Goal: Task Accomplishment & Management: Manage account settings

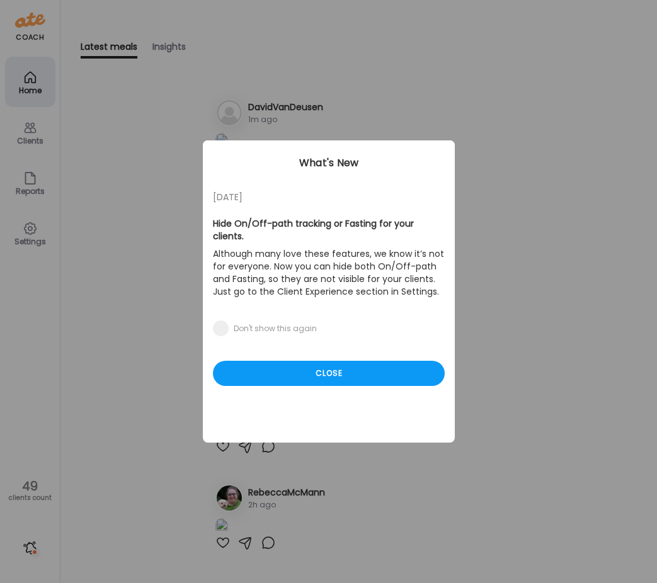
drag, startPoint x: 368, startPoint y: 357, endPoint x: 356, endPoint y: 348, distance: 14.9
click at [367, 361] on div "Close" at bounding box center [329, 373] width 232 height 25
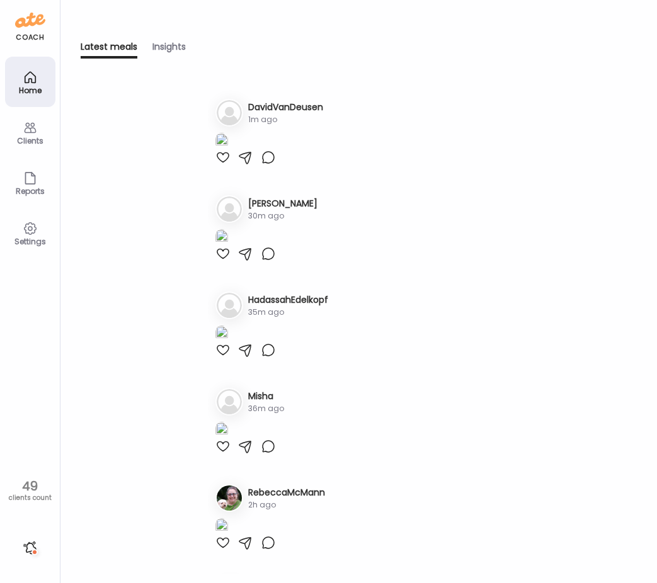
click at [18, 137] on div "Clients" at bounding box center [30, 141] width 45 height 8
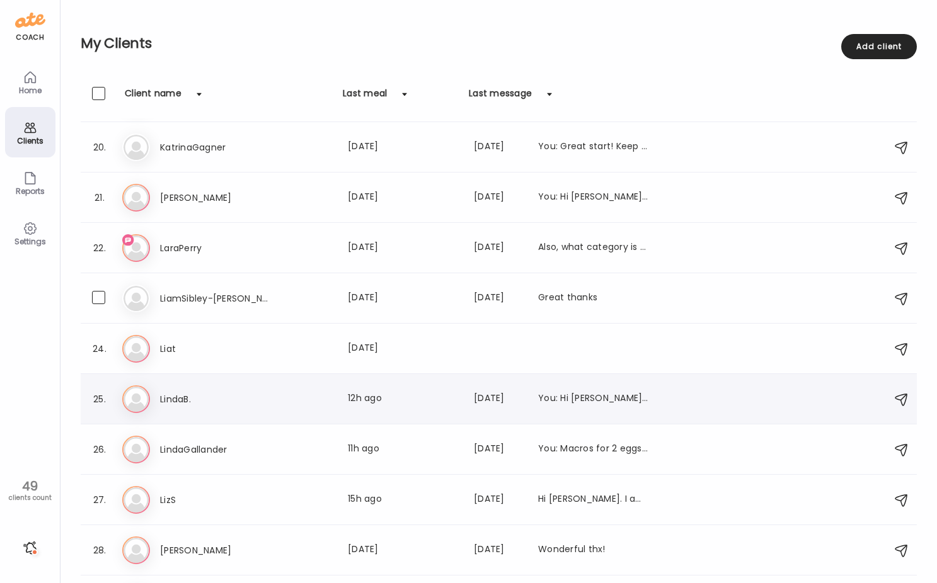
scroll to position [982, 0]
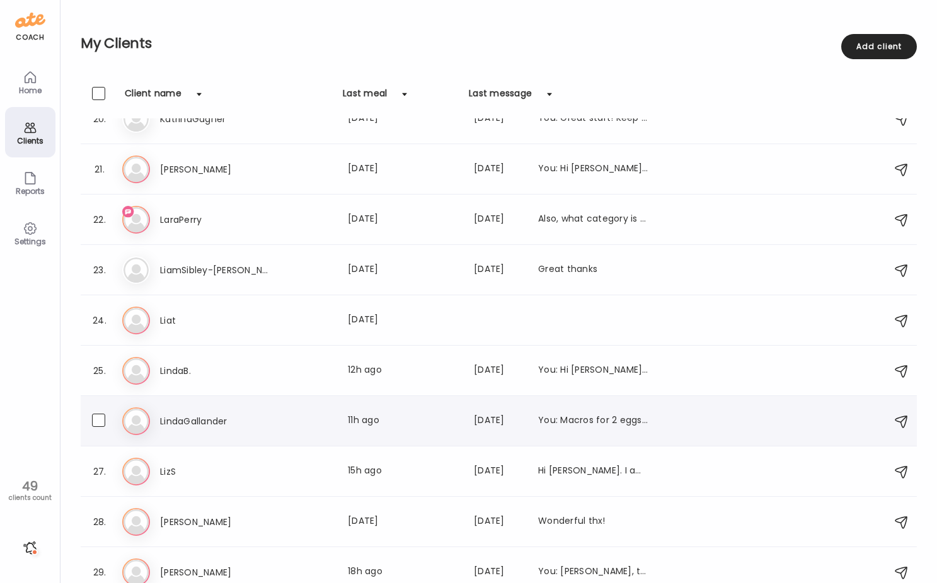
click at [285, 438] on div "26. Li LindaGallander Last meal: 11h ago Last message: [DATE] You: Macros for 2…" at bounding box center [499, 421] width 836 height 50
click at [180, 418] on h3 "LindaGallander" at bounding box center [215, 421] width 111 height 15
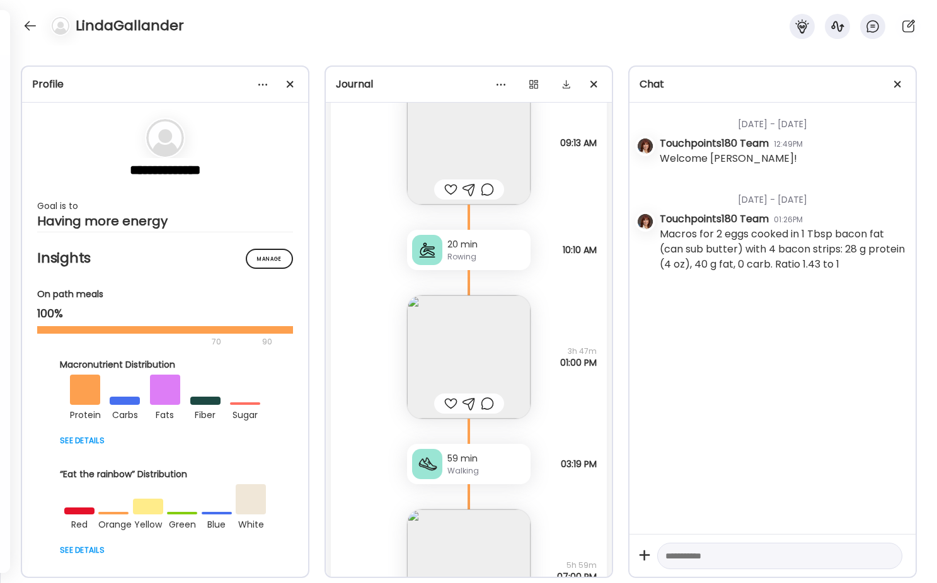
scroll to position [11515, 0]
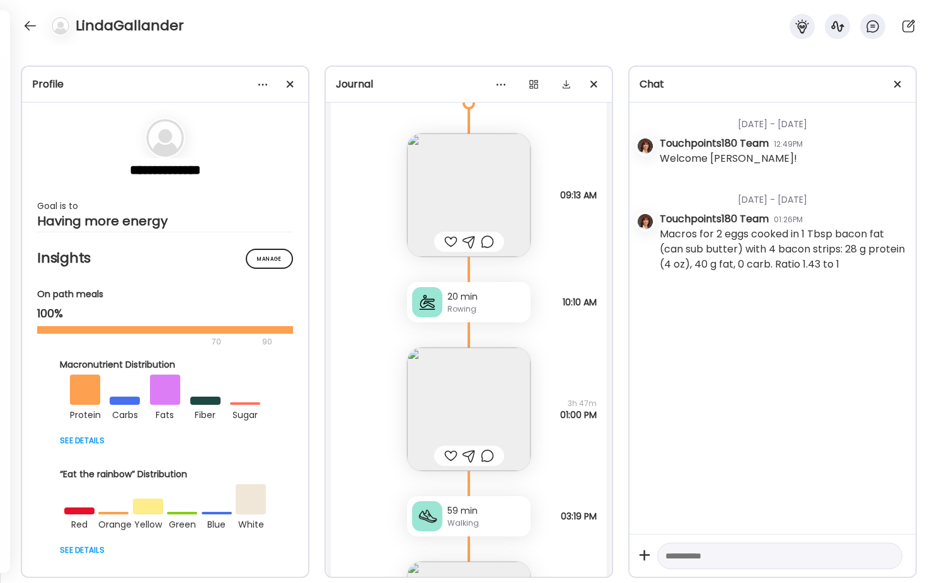
click at [389, 283] on div "20 min Rowing Note not added 10:10 AM" at bounding box center [469, 290] width 276 height 66
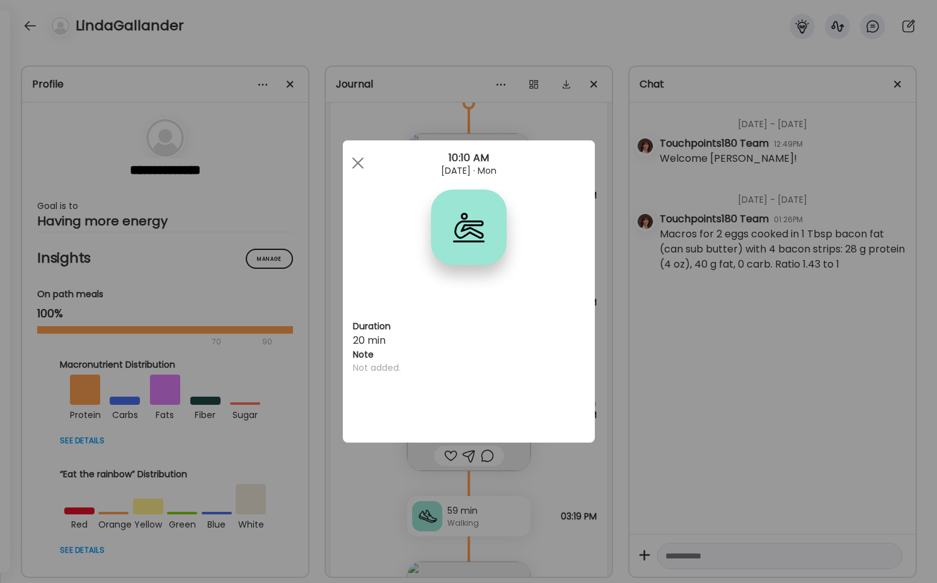
click at [384, 482] on div "Ate Coach Dashboard Wahoo! It’s official Take a moment to set up your Coach Pro…" at bounding box center [468, 291] width 937 height 583
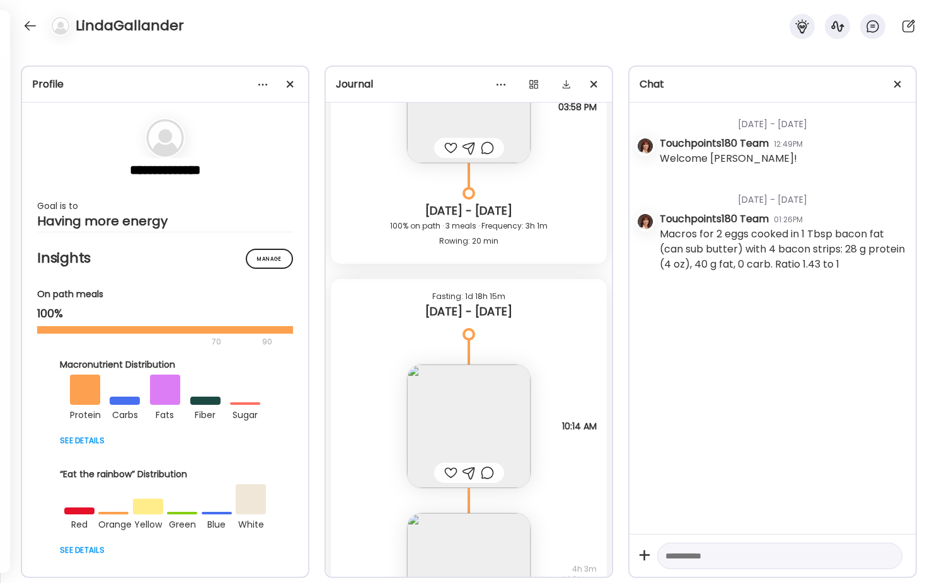
scroll to position [13657, 0]
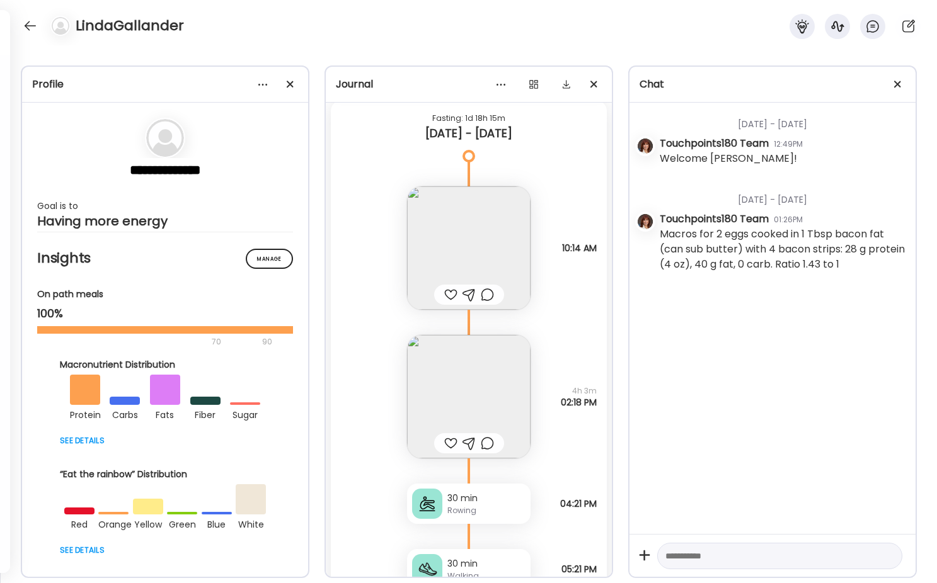
click at [346, 464] on div "30 min Rowing Note not added 04:21 PM" at bounding box center [469, 492] width 276 height 66
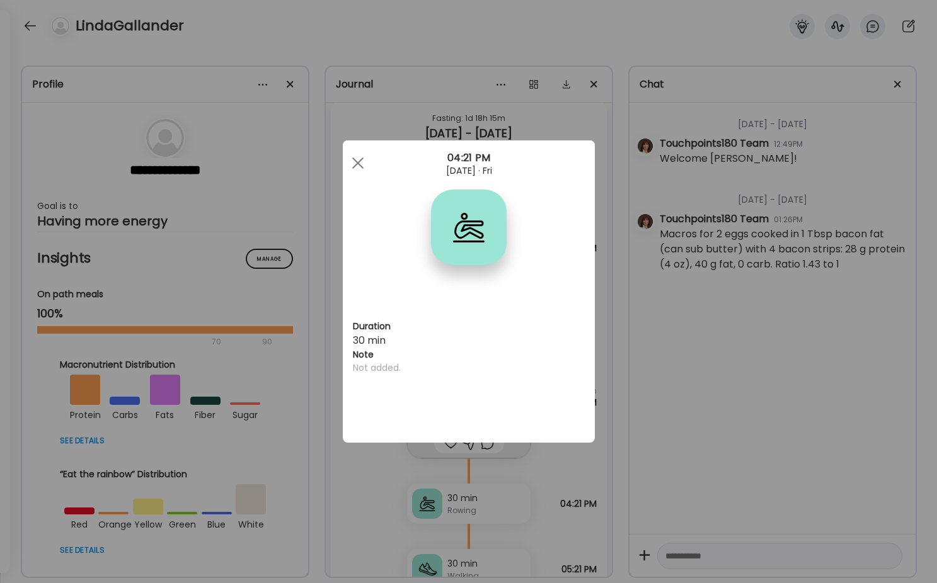
click at [370, 492] on div "Ate Coach Dashboard Wahoo! It’s official Take a moment to set up your Coach Pro…" at bounding box center [468, 291] width 937 height 583
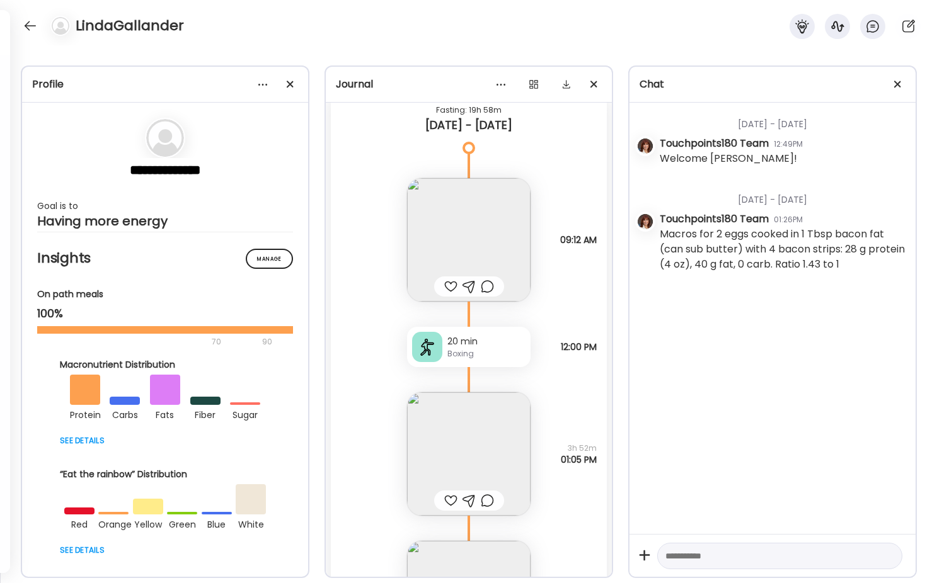
scroll to position [18759, 0]
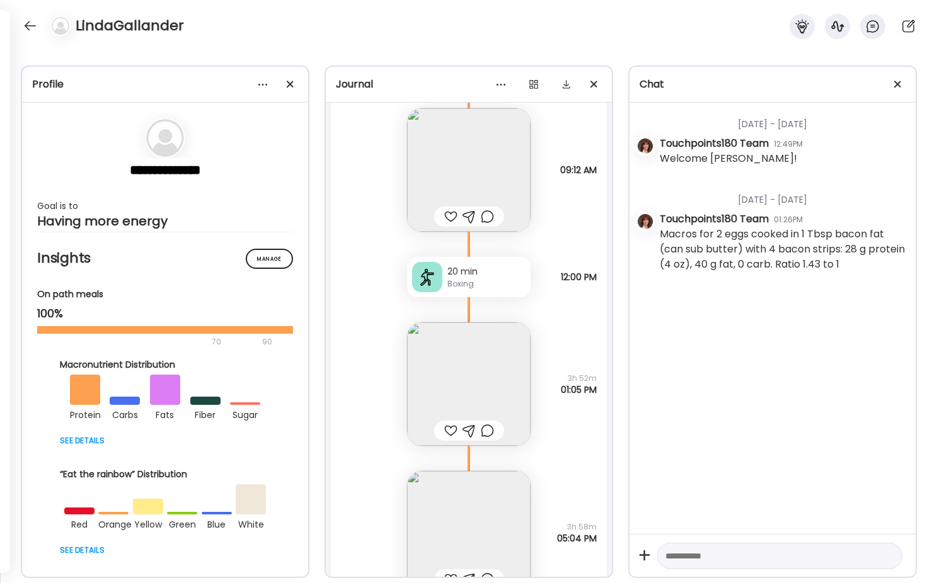
click at [529, 333] on div "1 oz Why did I eat? Bored It was time How am I feeling? 🙂 Who did I eat with? B…" at bounding box center [469, 371] width 276 height 149
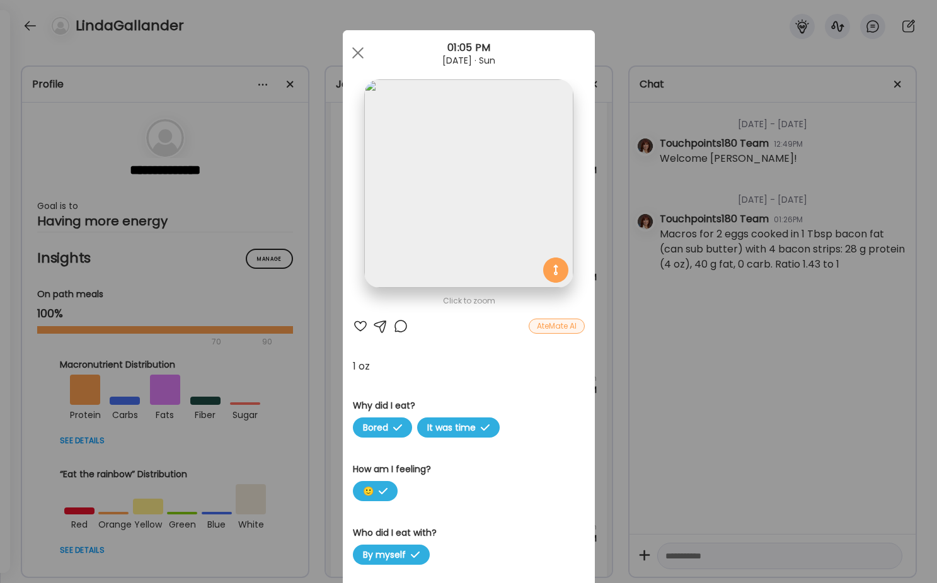
click at [561, 337] on div "Ate Coach Dashboard Wahoo! It’s official Take a moment to set up your Coach Pro…" at bounding box center [468, 291] width 937 height 583
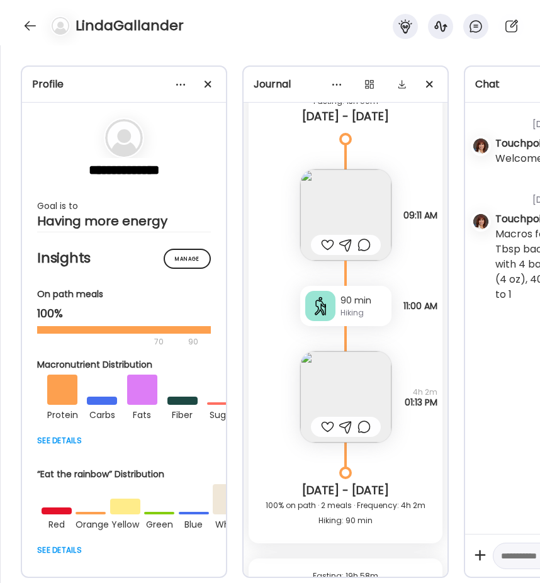
scroll to position [15523, 0]
click at [339, 383] on img at bounding box center [345, 396] width 91 height 91
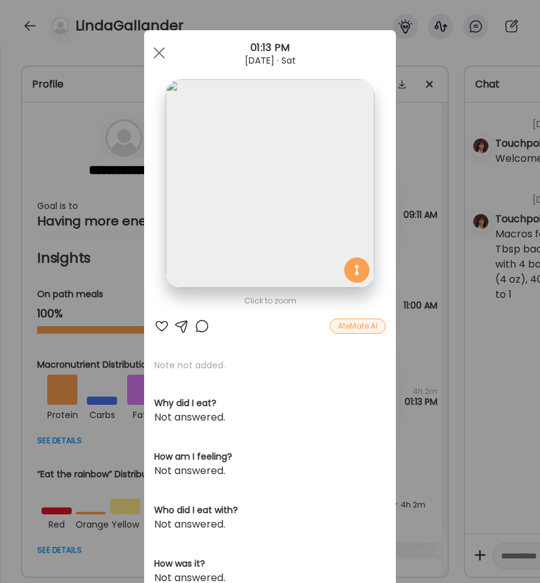
click at [258, 215] on img at bounding box center [270, 183] width 208 height 208
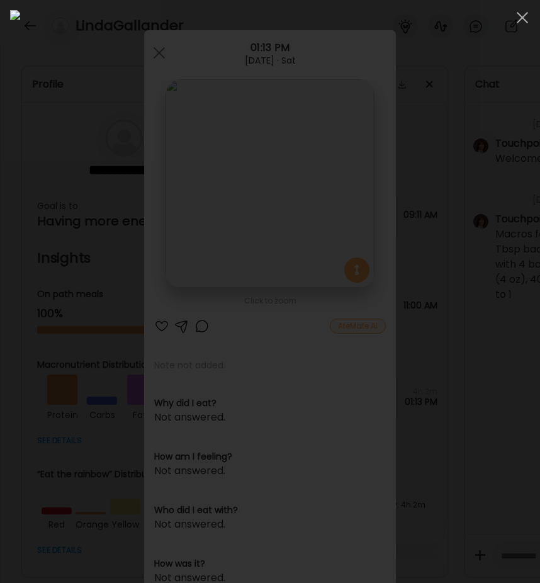
click at [258, 215] on img at bounding box center [270, 291] width 520 height 563
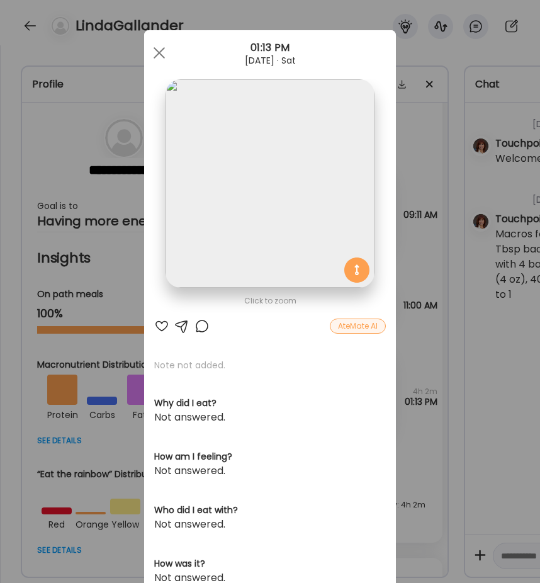
click at [437, 295] on div "Ate Coach Dashboard Wahoo! It’s official Take a moment to set up your Coach Pro…" at bounding box center [270, 291] width 540 height 583
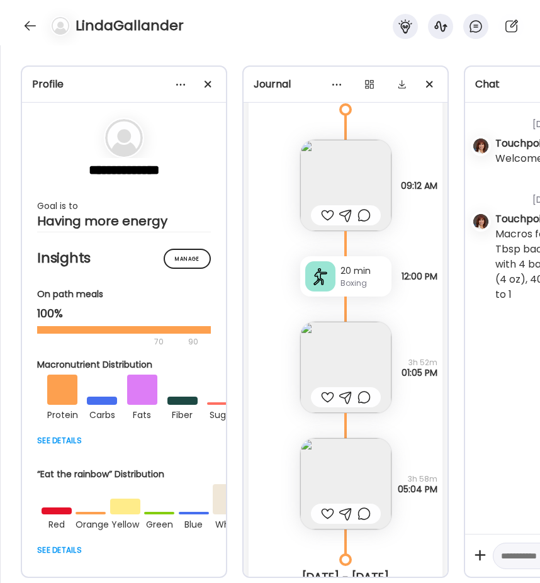
scroll to position [16153, 0]
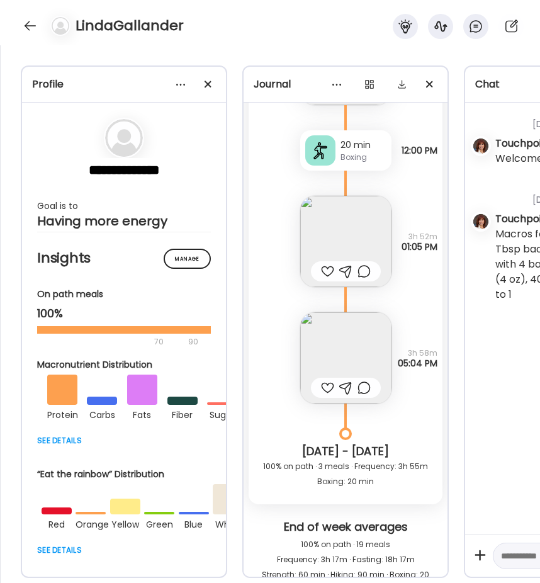
click at [351, 356] on img at bounding box center [345, 357] width 91 height 91
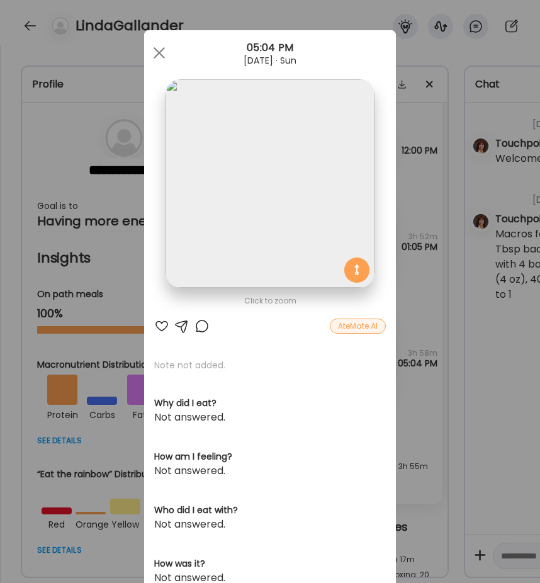
click at [400, 344] on div "Ate Coach Dashboard Wahoo! It’s official Take a moment to set up your Coach Pro…" at bounding box center [270, 291] width 540 height 583
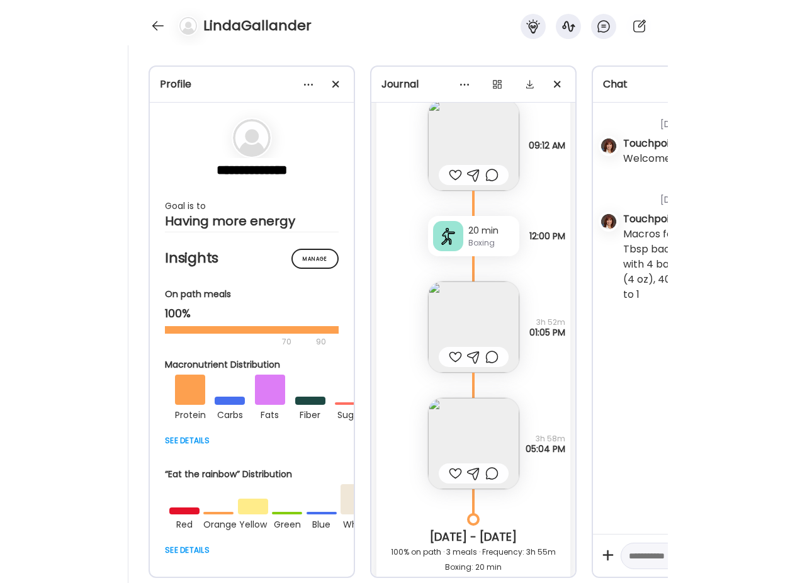
scroll to position [16027, 0]
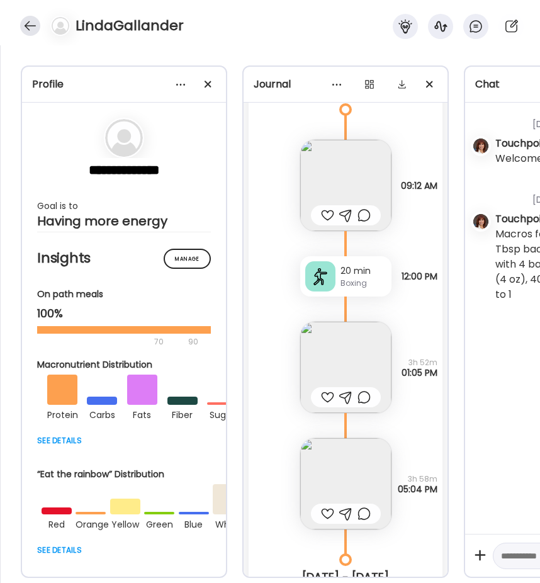
click at [33, 29] on div at bounding box center [30, 26] width 20 height 20
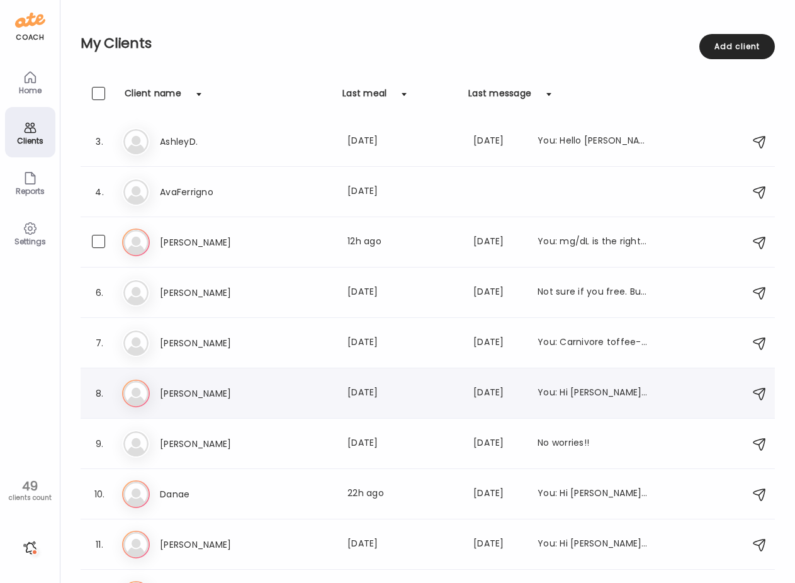
scroll to position [0, 0]
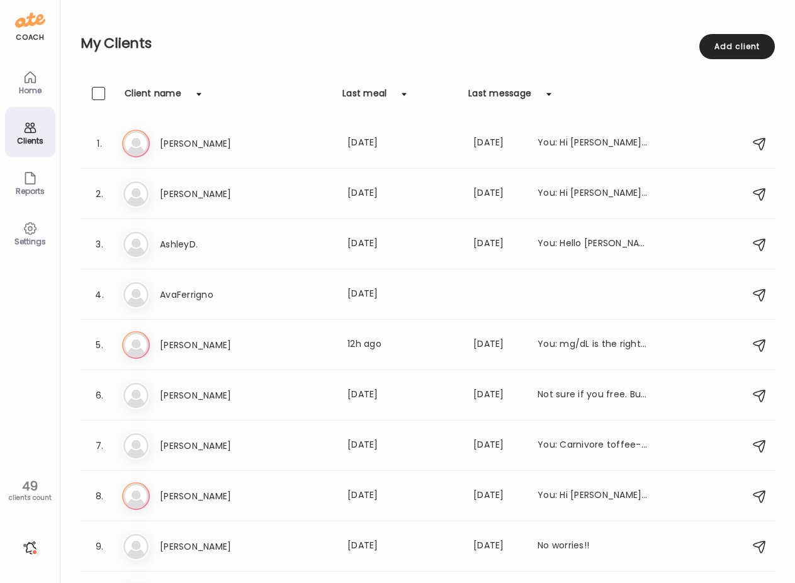
click at [33, 547] on div at bounding box center [30, 548] width 20 height 20
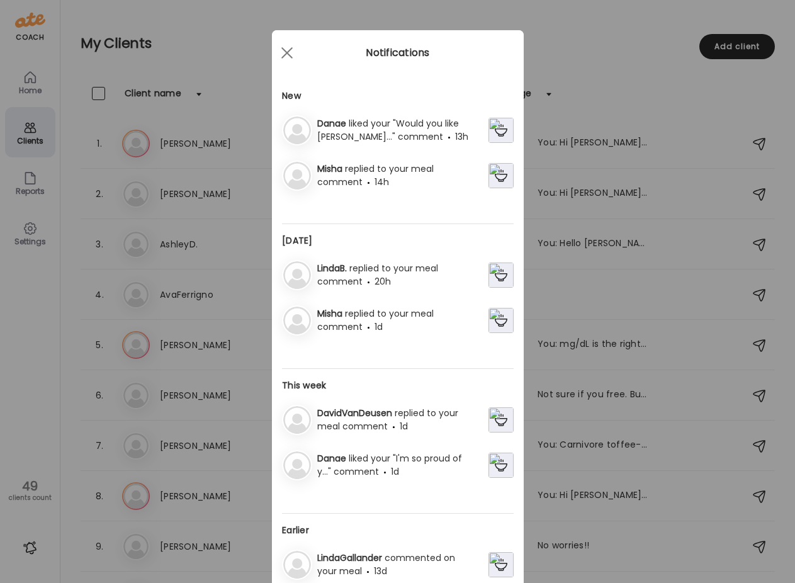
click at [436, 133] on div "[PERSON_NAME] liked your "Would you like [PERSON_NAME]..." comment 13h" at bounding box center [400, 130] width 176 height 26
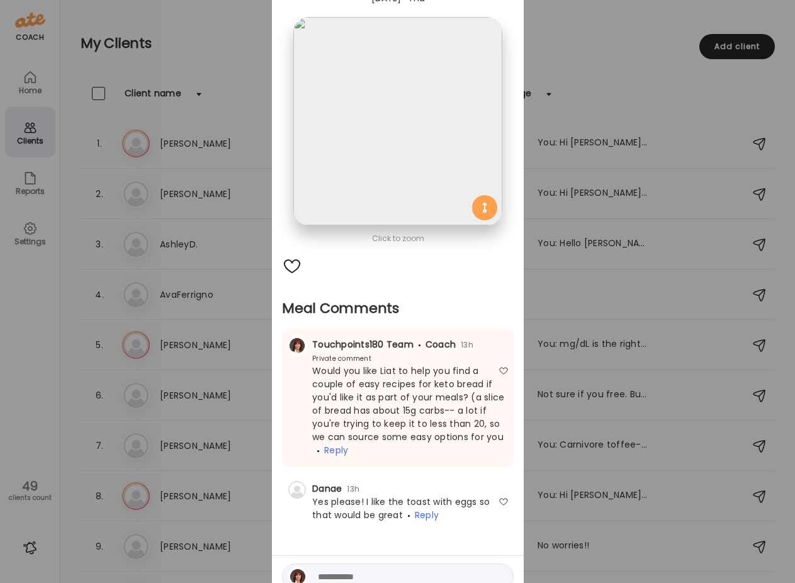
scroll to position [122, 0]
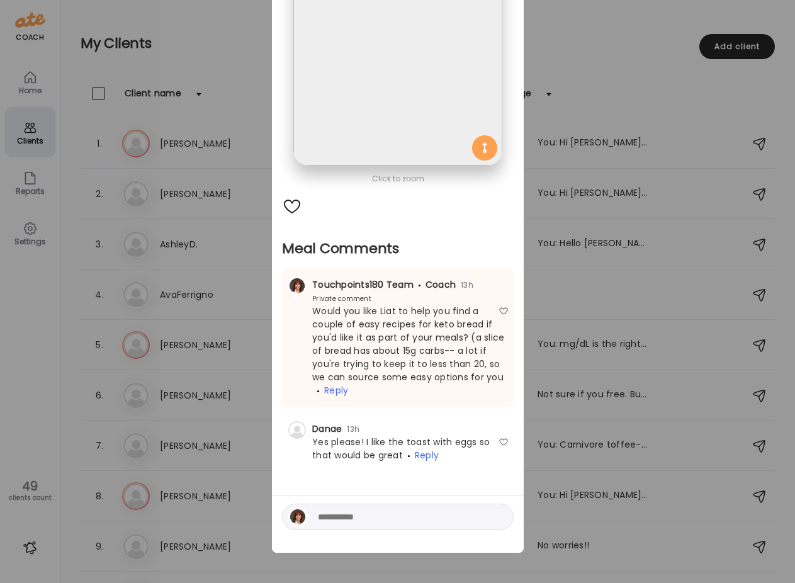
click at [367, 517] on textarea at bounding box center [403, 517] width 170 height 15
type textarea "*"
paste textarea "**********"
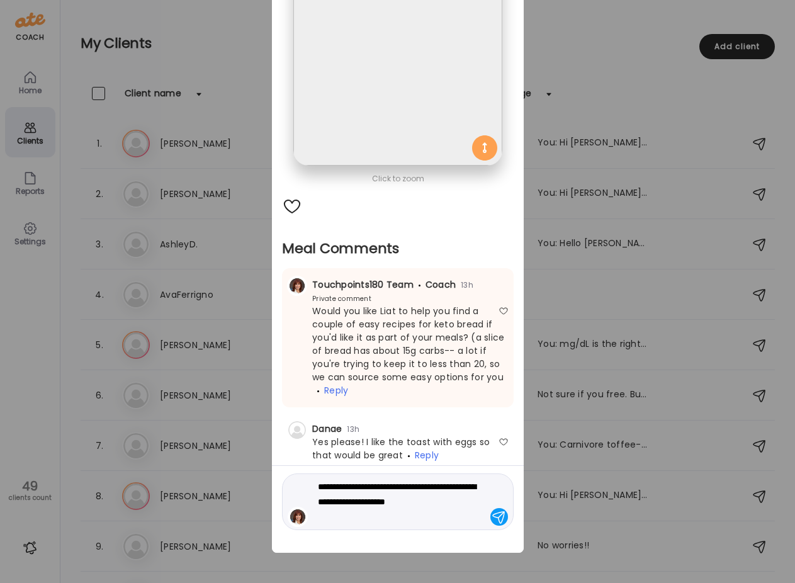
click at [312, 484] on div "**********" at bounding box center [398, 502] width 232 height 57
click at [312, 488] on div "**********" at bounding box center [398, 502] width 232 height 57
click at [318, 488] on textarea "**********" at bounding box center [403, 501] width 170 height 45
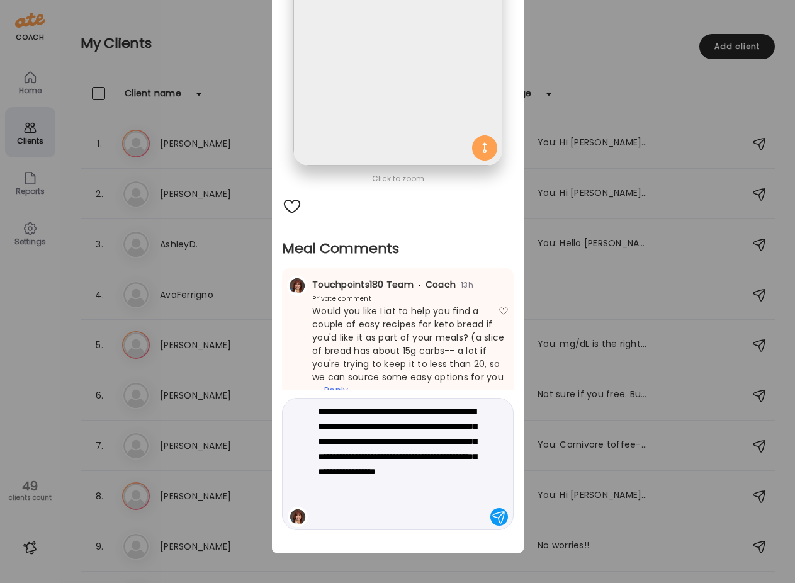
type textarea "**********"
click at [491, 516] on div at bounding box center [500, 517] width 18 height 18
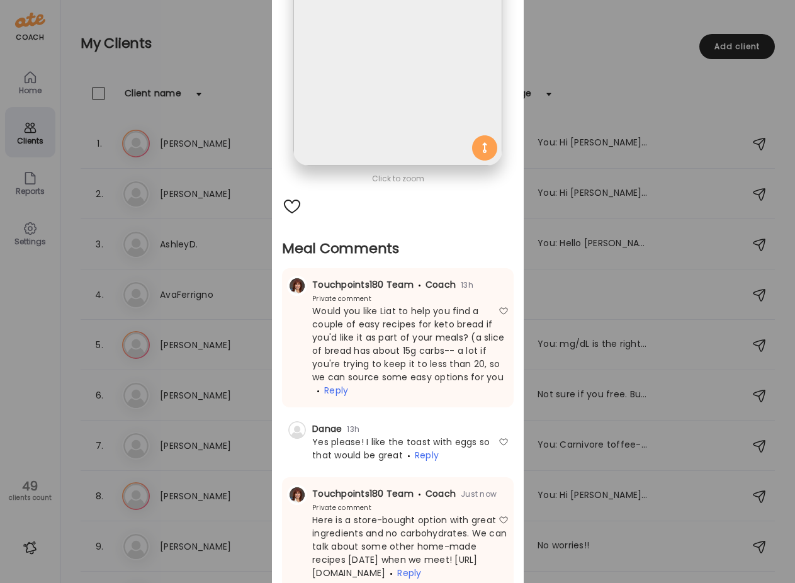
click at [19, 363] on div "Ate Coach Dashboard Wahoo! It’s official Take a moment to set up your Coach Pro…" at bounding box center [397, 291] width 795 height 583
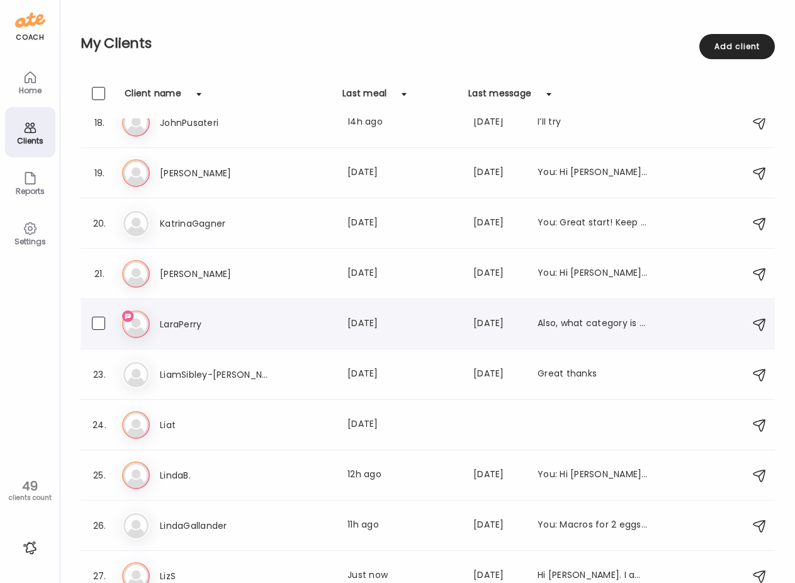
scroll to position [882, 0]
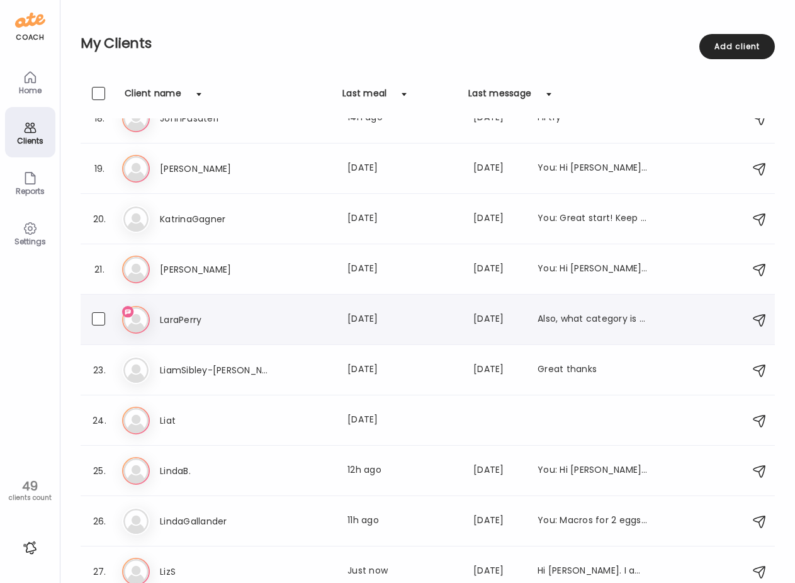
click at [253, 326] on h3 "LaraPerry" at bounding box center [215, 319] width 111 height 15
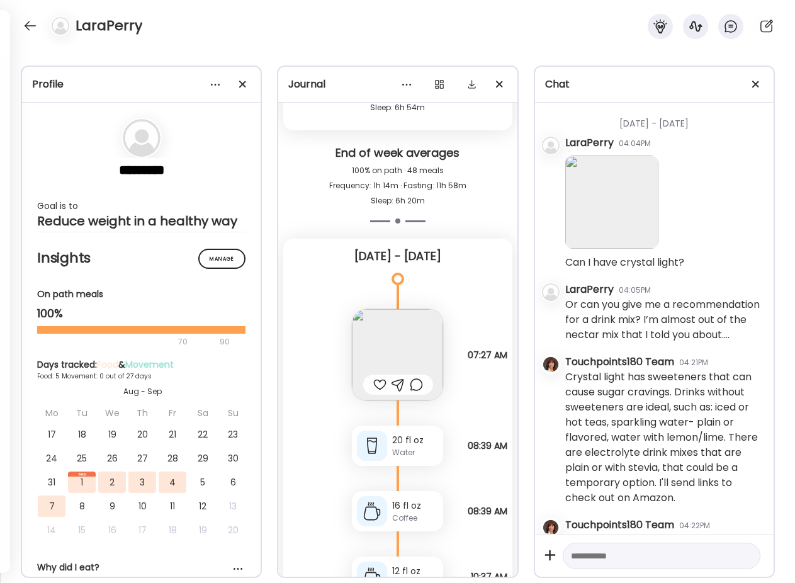
scroll to position [190, 0]
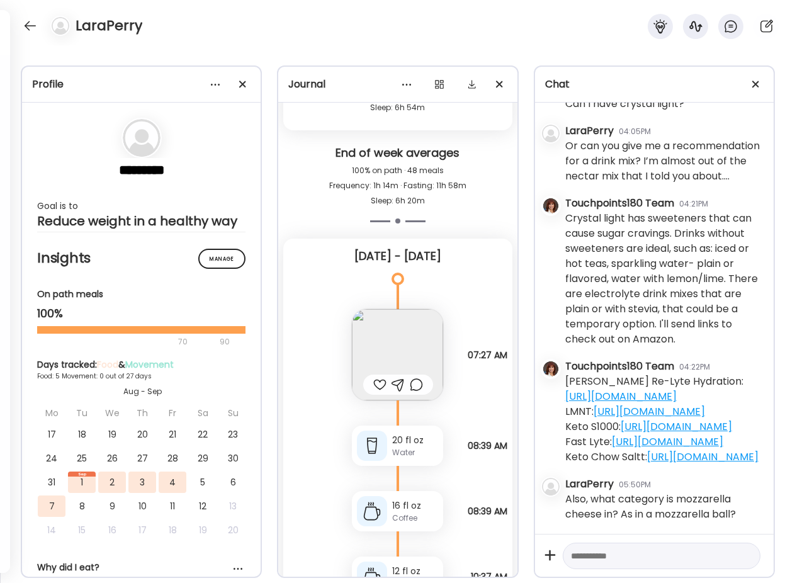
click at [561, 559] on textarea at bounding box center [650, 556] width 159 height 15
type textarea "**********"
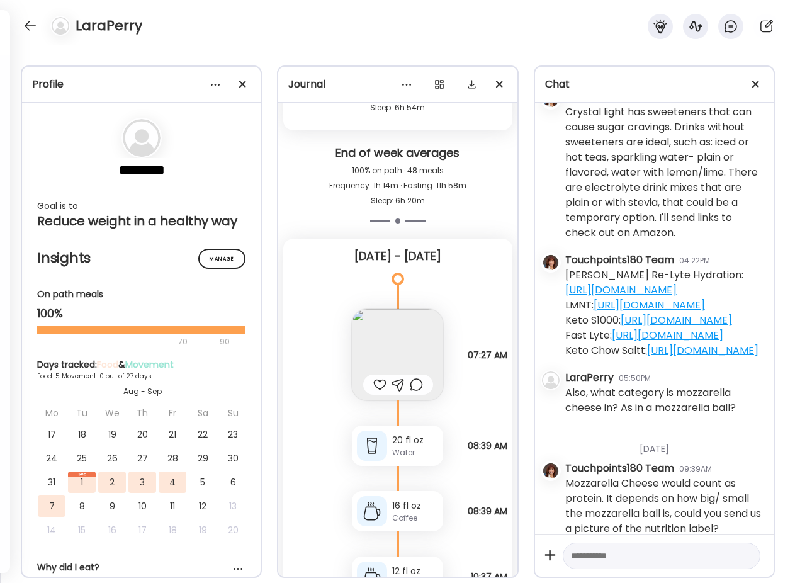
scroll to position [311, 0]
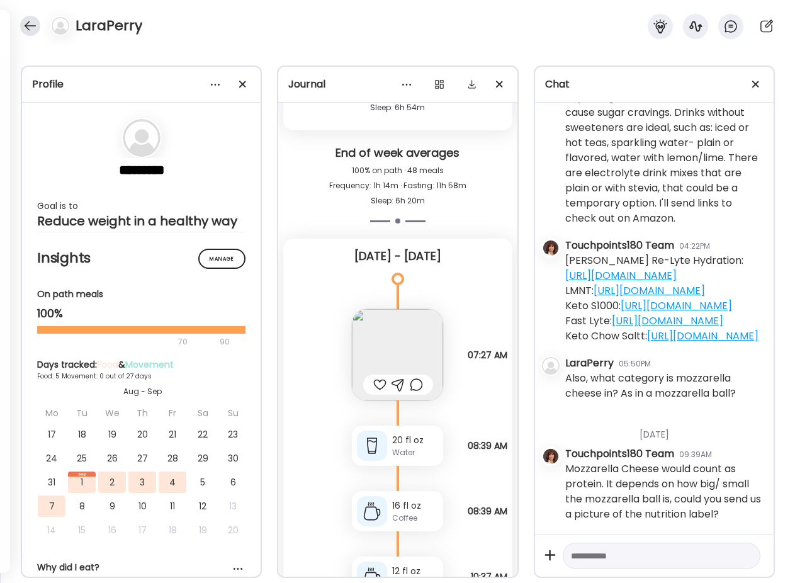
click at [33, 27] on div at bounding box center [30, 26] width 20 height 20
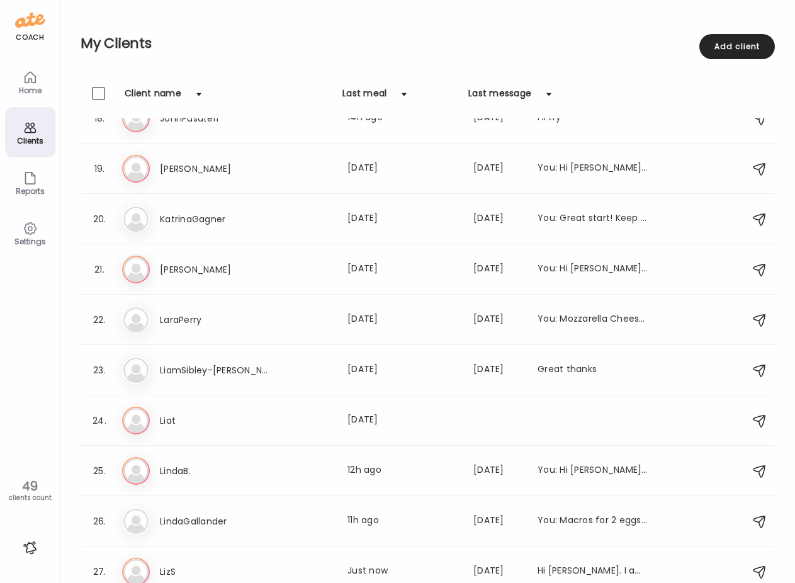
click at [28, 84] on icon at bounding box center [30, 77] width 15 height 15
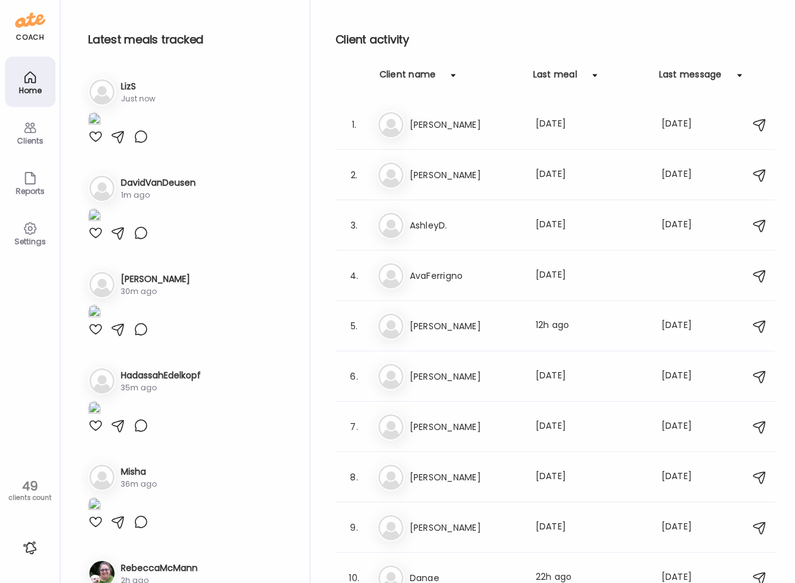
click at [101, 129] on img at bounding box center [94, 120] width 13 height 17
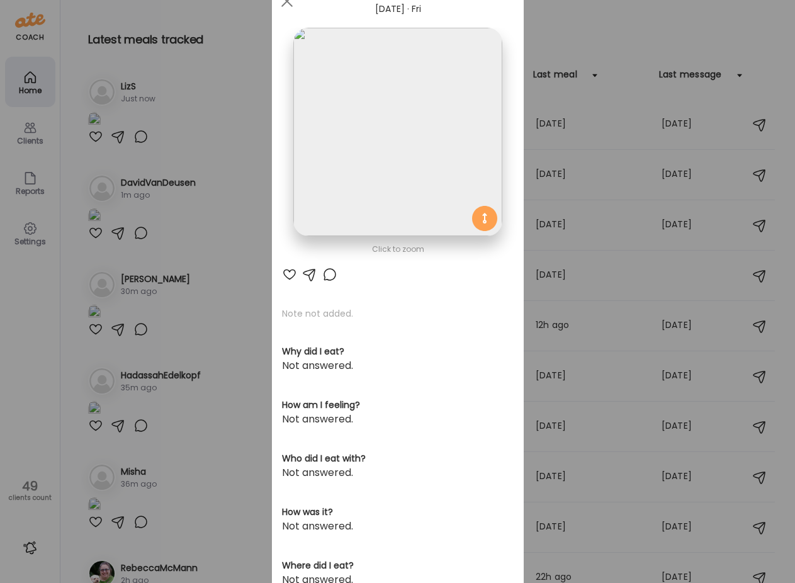
scroll to position [0, 0]
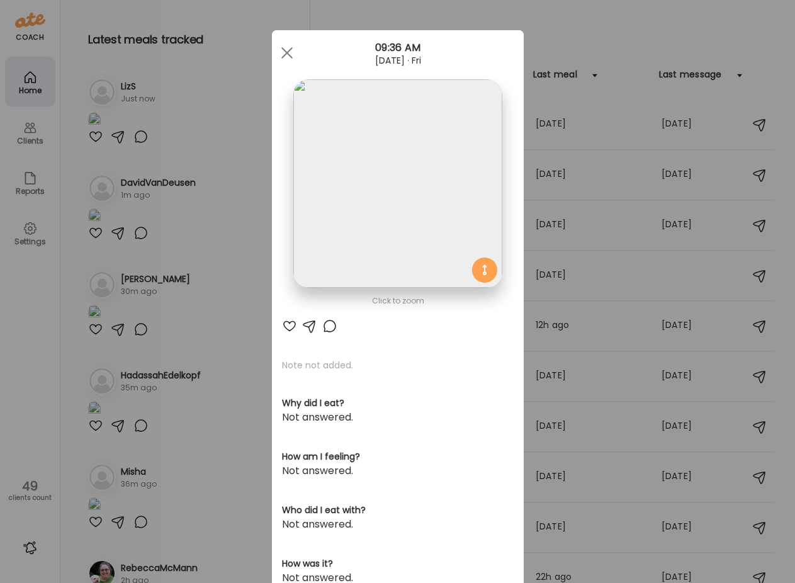
click at [440, 219] on img at bounding box center [398, 183] width 208 height 208
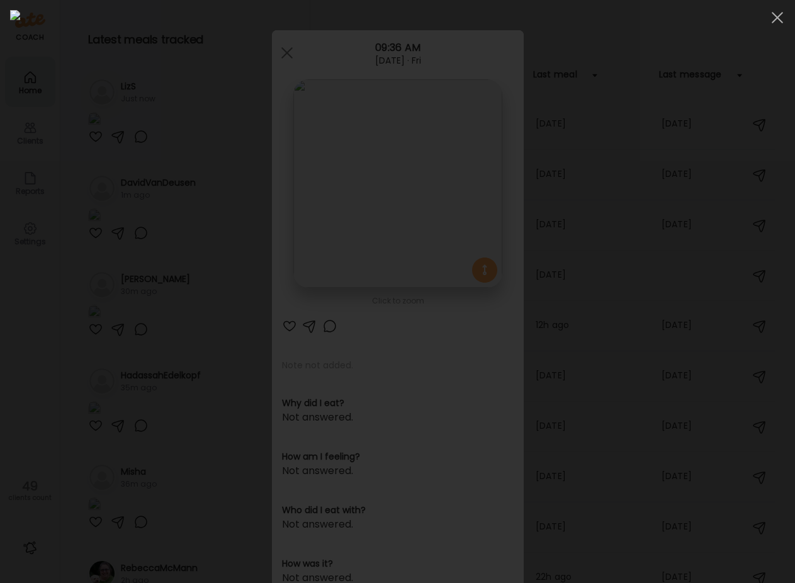
click at [561, 246] on div at bounding box center [397, 291] width 775 height 563
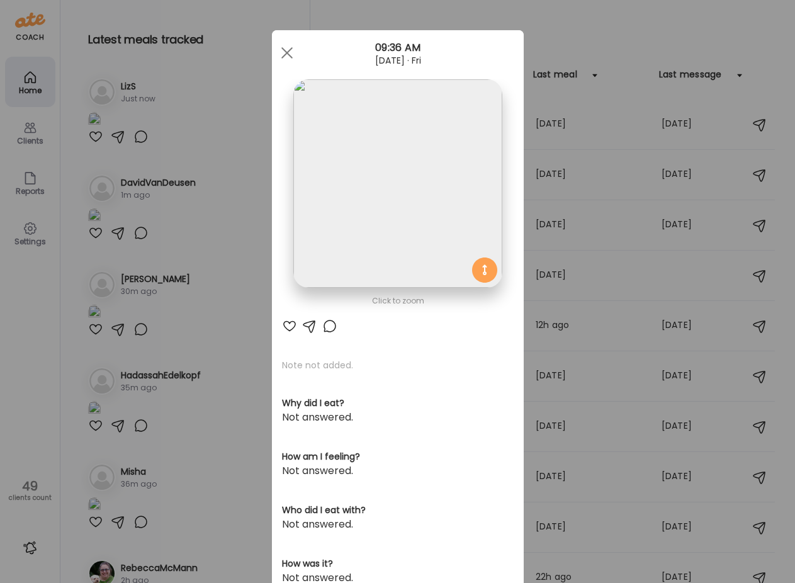
click at [549, 299] on div "Ate Coach Dashboard Wahoo! It’s official Take a moment to set up your Coach Pro…" at bounding box center [397, 291] width 795 height 583
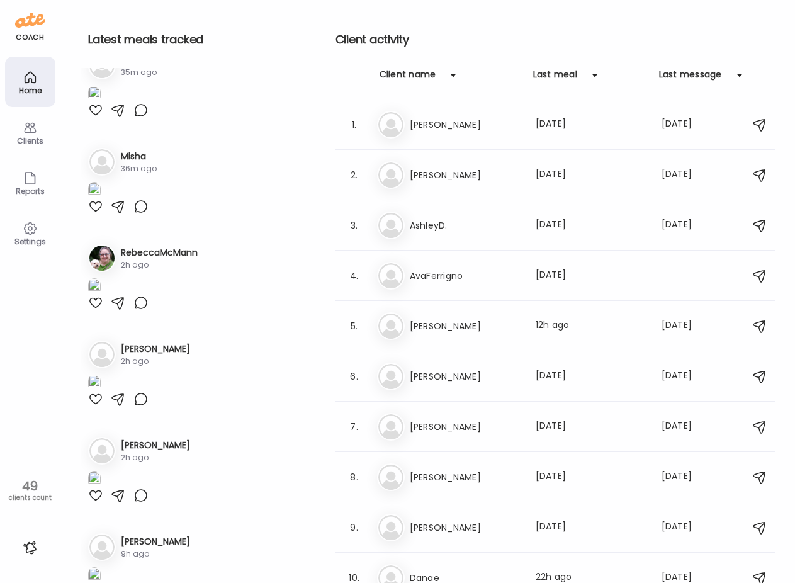
scroll to position [378, 0]
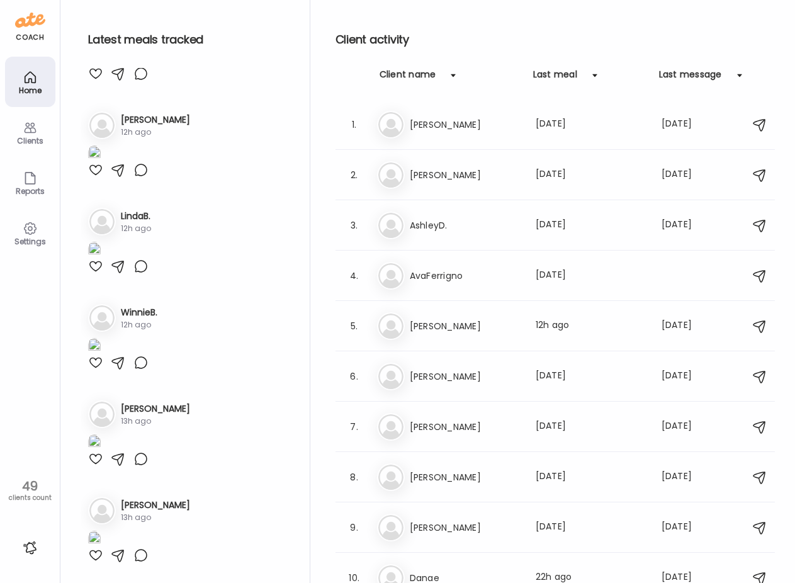
scroll to position [1827, 0]
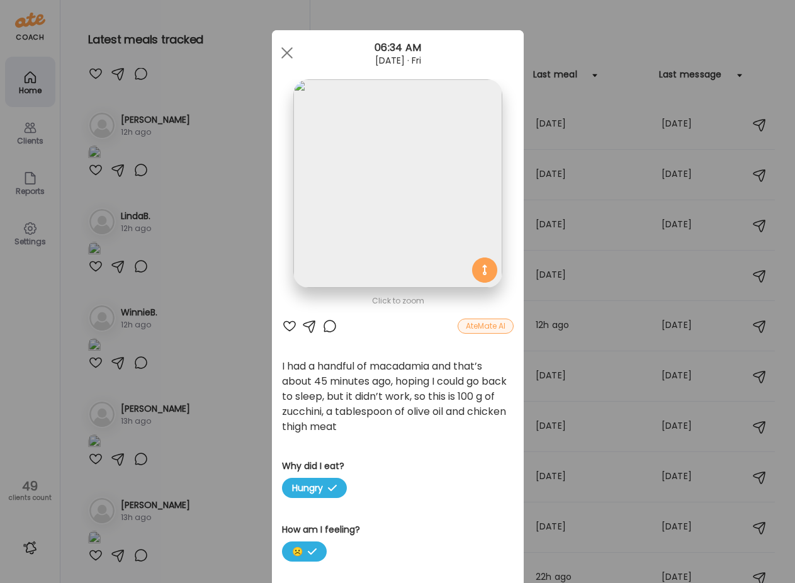
click at [372, 230] on img at bounding box center [398, 183] width 208 height 208
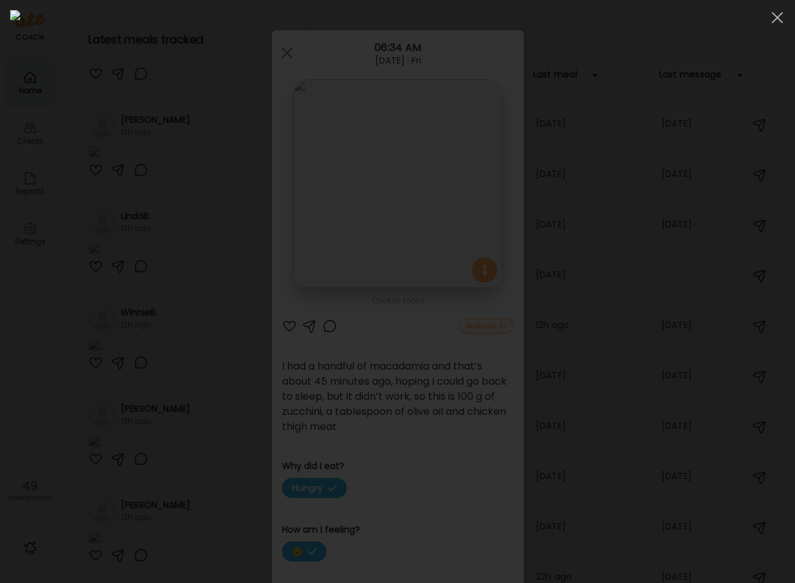
click at [59, 381] on div at bounding box center [397, 291] width 775 height 563
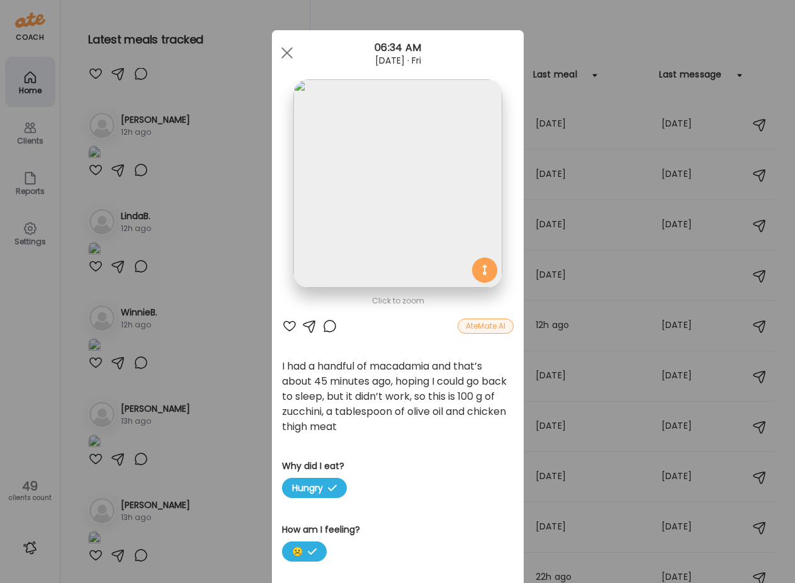
click at [65, 381] on div "Ate Coach Dashboard Wahoo! It’s official Take a moment to set up your Coach Pro…" at bounding box center [397, 291] width 795 height 583
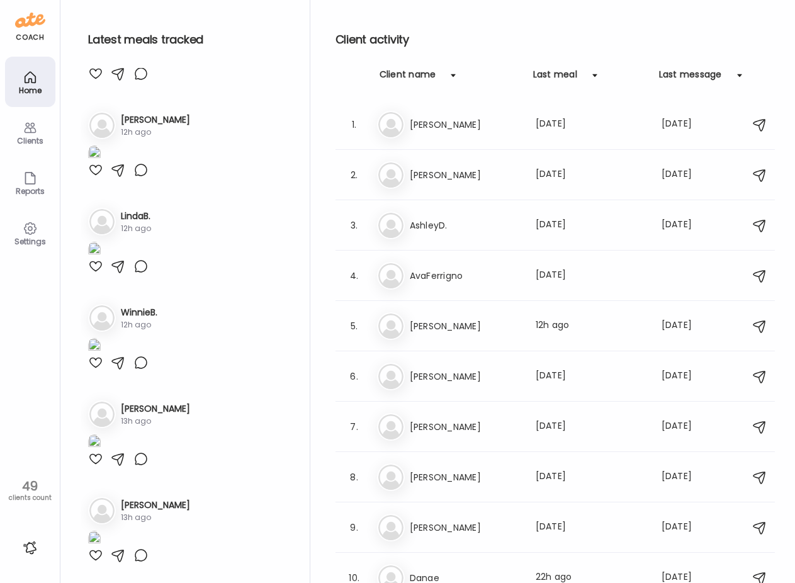
scroll to position [2582, 0]
click at [101, 259] on img at bounding box center [94, 250] width 13 height 17
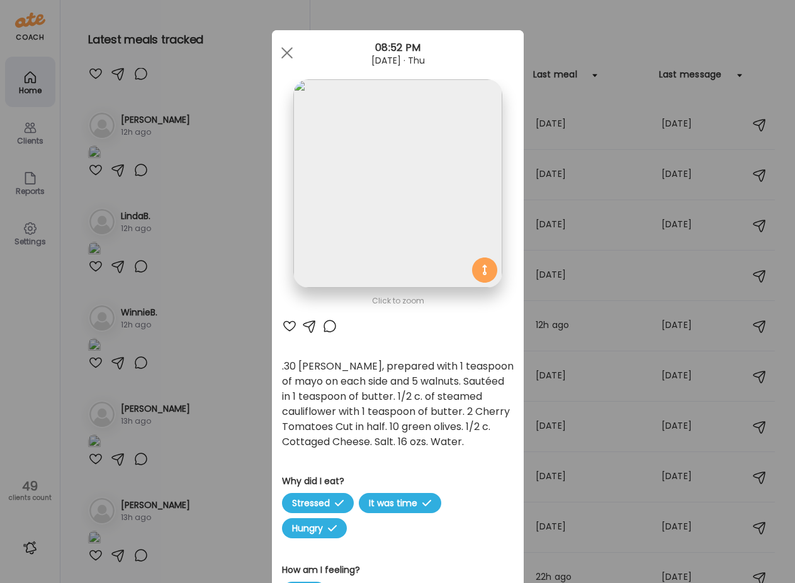
click at [394, 180] on img at bounding box center [398, 183] width 208 height 208
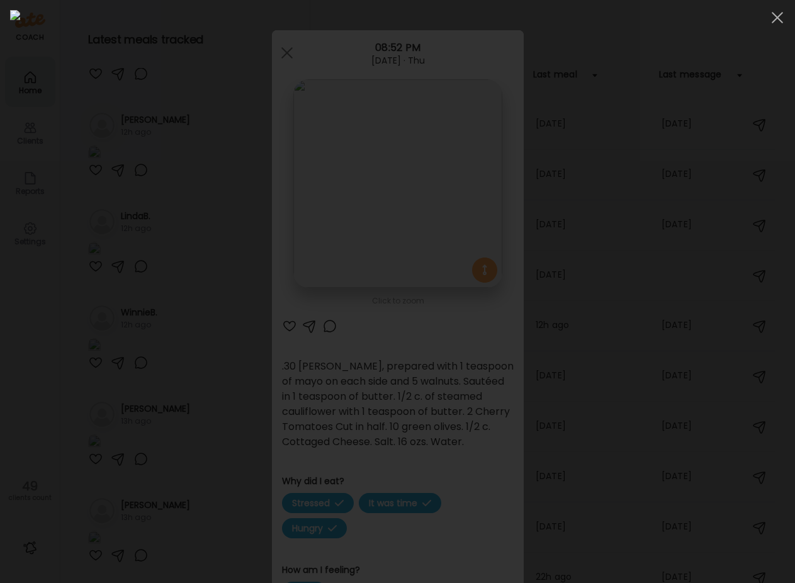
click at [394, 180] on img at bounding box center [397, 291] width 775 height 563
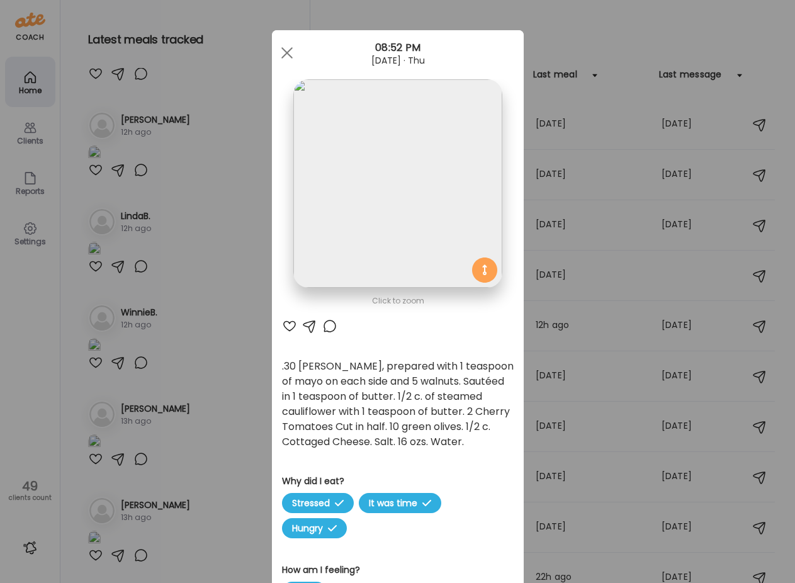
click at [322, 321] on div at bounding box center [329, 326] width 15 height 15
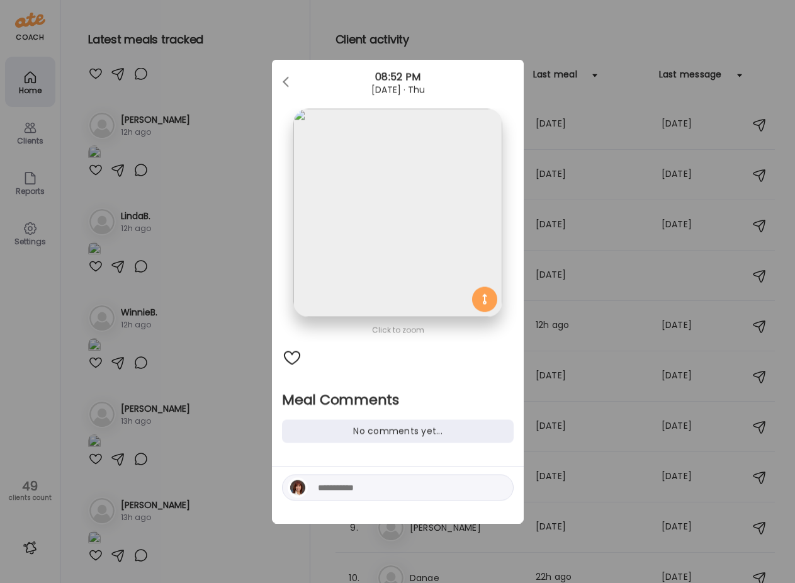
click at [358, 491] on textarea at bounding box center [403, 488] width 170 height 15
type textarea "**********"
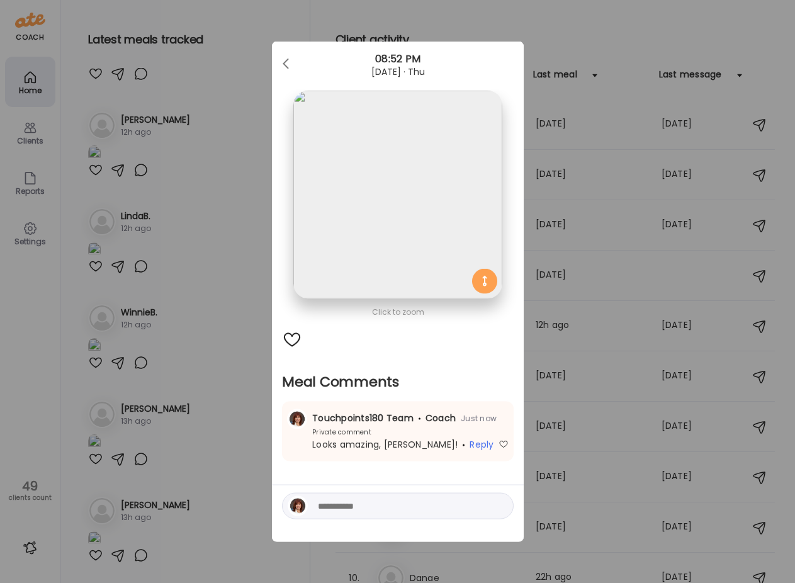
click at [201, 236] on div "Ate Coach Dashboard Wahoo! It’s official Take a moment to set up your Coach Pro…" at bounding box center [397, 291] width 795 height 583
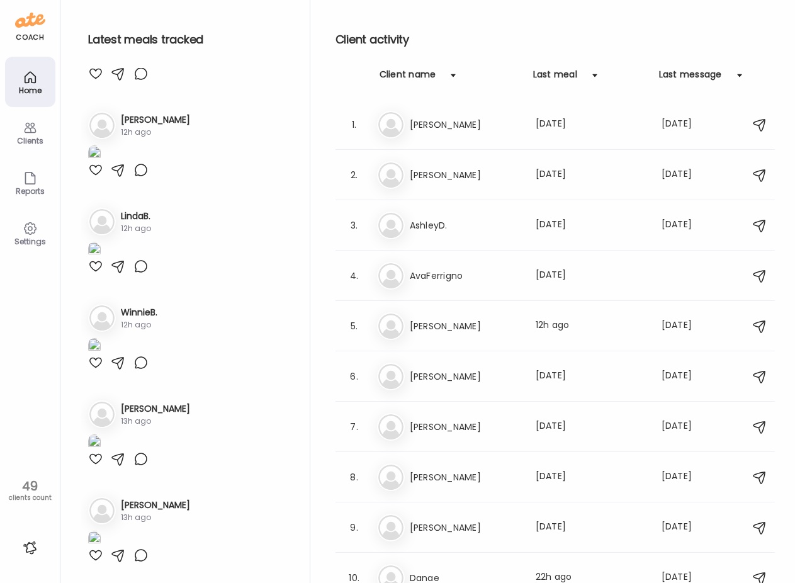
scroll to position [3023, 0]
click at [101, 338] on img at bounding box center [94, 346] width 13 height 17
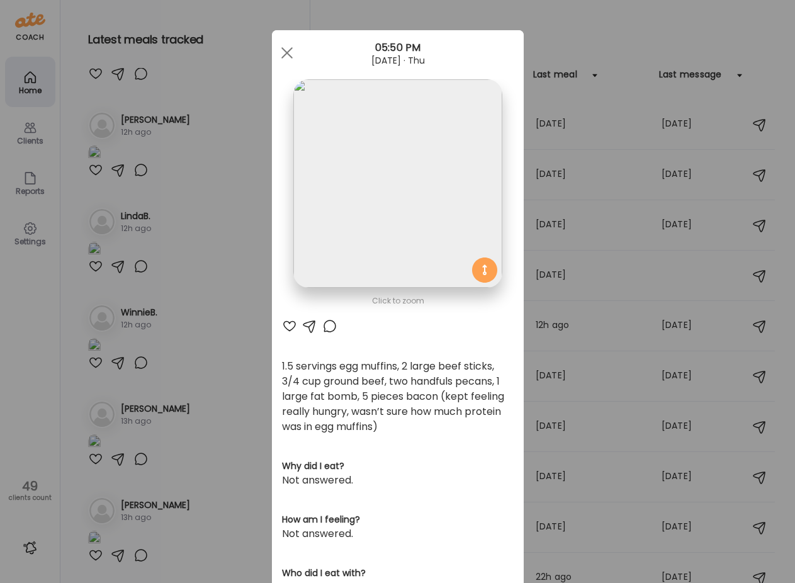
click at [409, 173] on img at bounding box center [398, 183] width 208 height 208
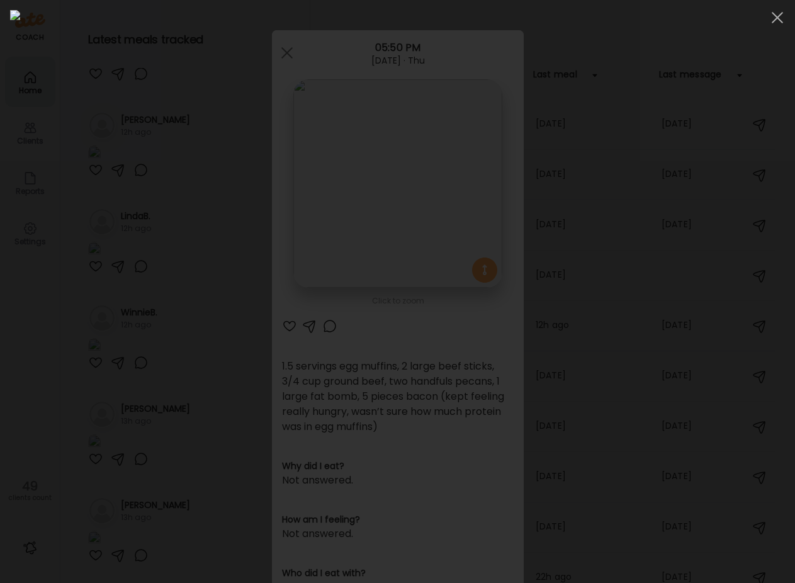
click at [409, 173] on img at bounding box center [397, 291] width 775 height 563
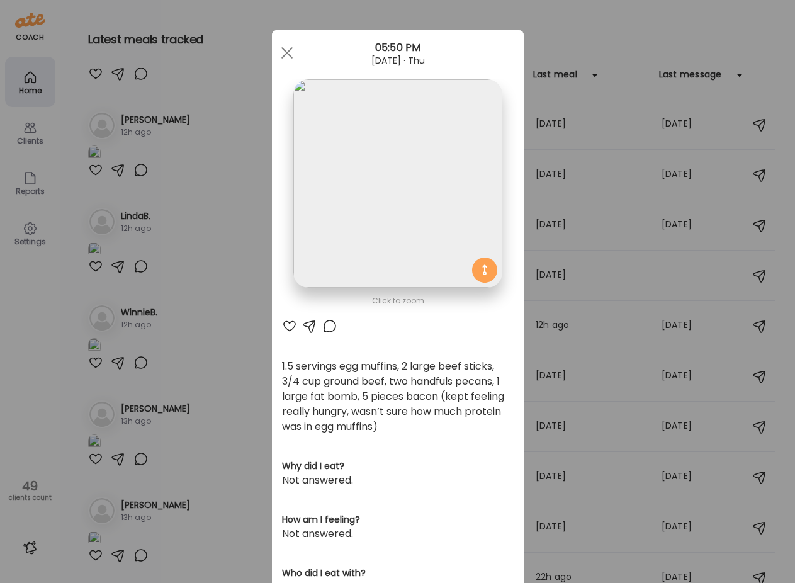
click at [237, 340] on div "Ate Coach Dashboard Wahoo! It’s official Take a moment to set up your Coach Pro…" at bounding box center [397, 291] width 795 height 583
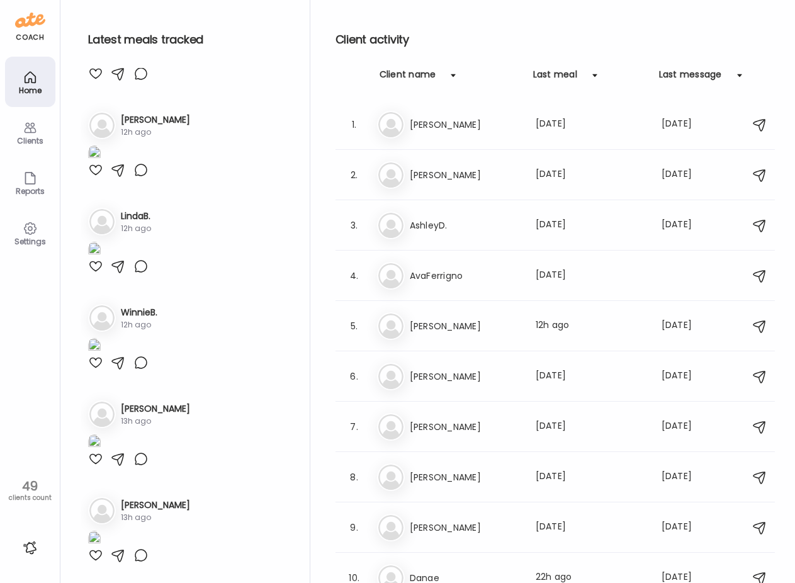
click at [91, 355] on div at bounding box center [95, 362] width 15 height 15
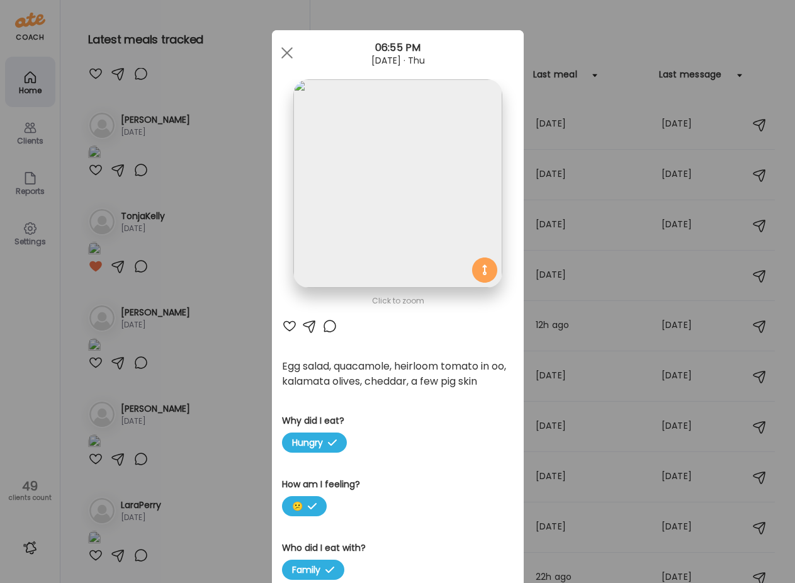
drag, startPoint x: 215, startPoint y: 348, endPoint x: 156, endPoint y: 367, distance: 61.5
click at [215, 349] on div "Ate Coach Dashboard Wahoo! It’s official Take a moment to set up your Coach Pro…" at bounding box center [397, 291] width 795 height 583
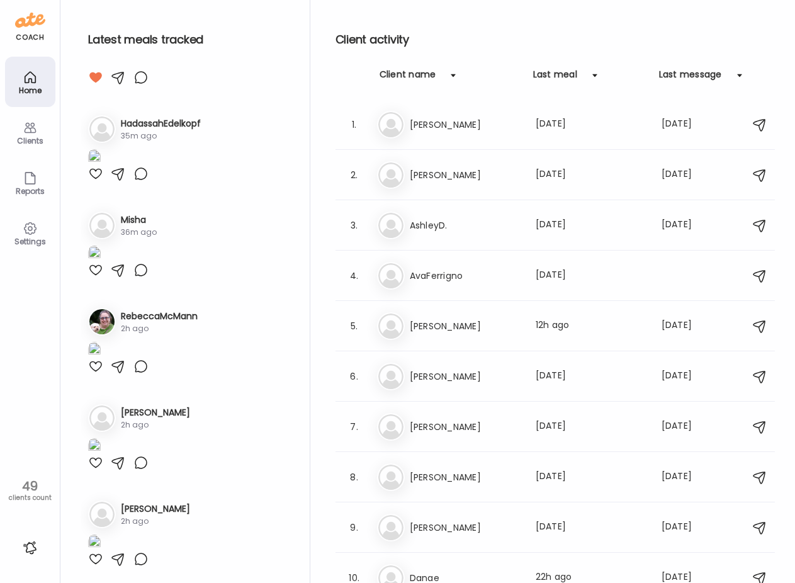
scroll to position [0, 0]
